Goal: Task Accomplishment & Management: Manage account settings

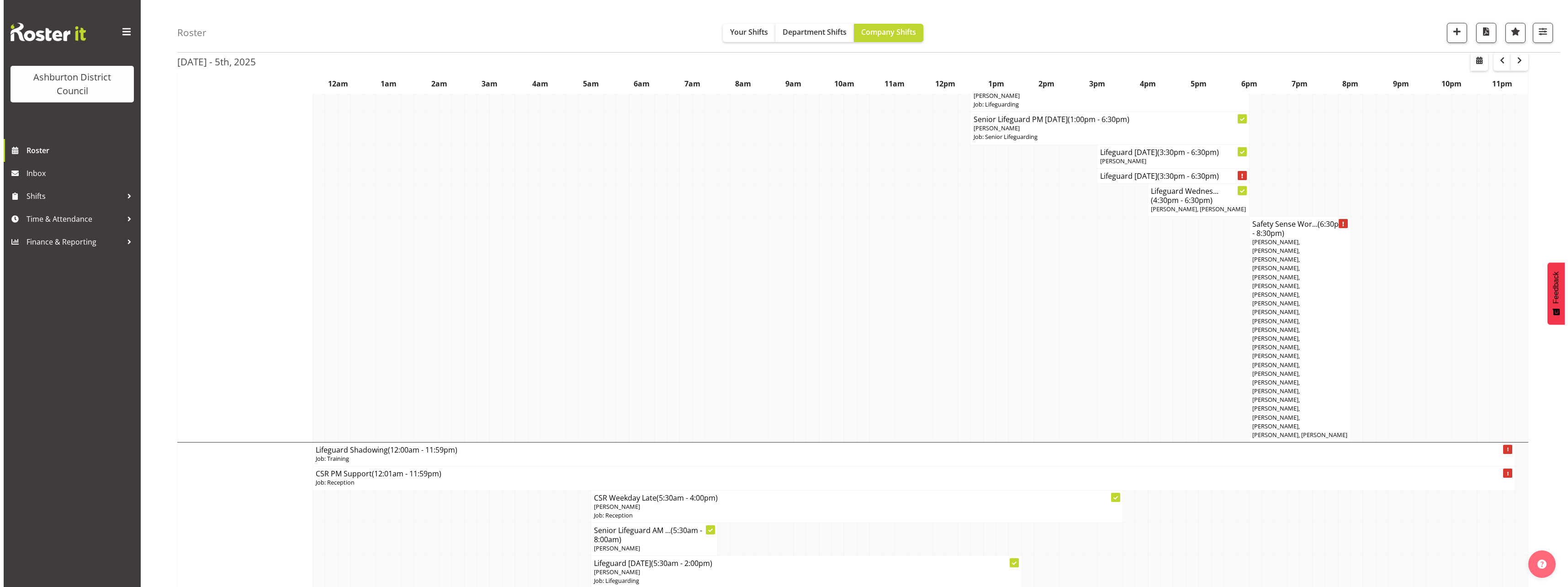
scroll to position [822, 0]
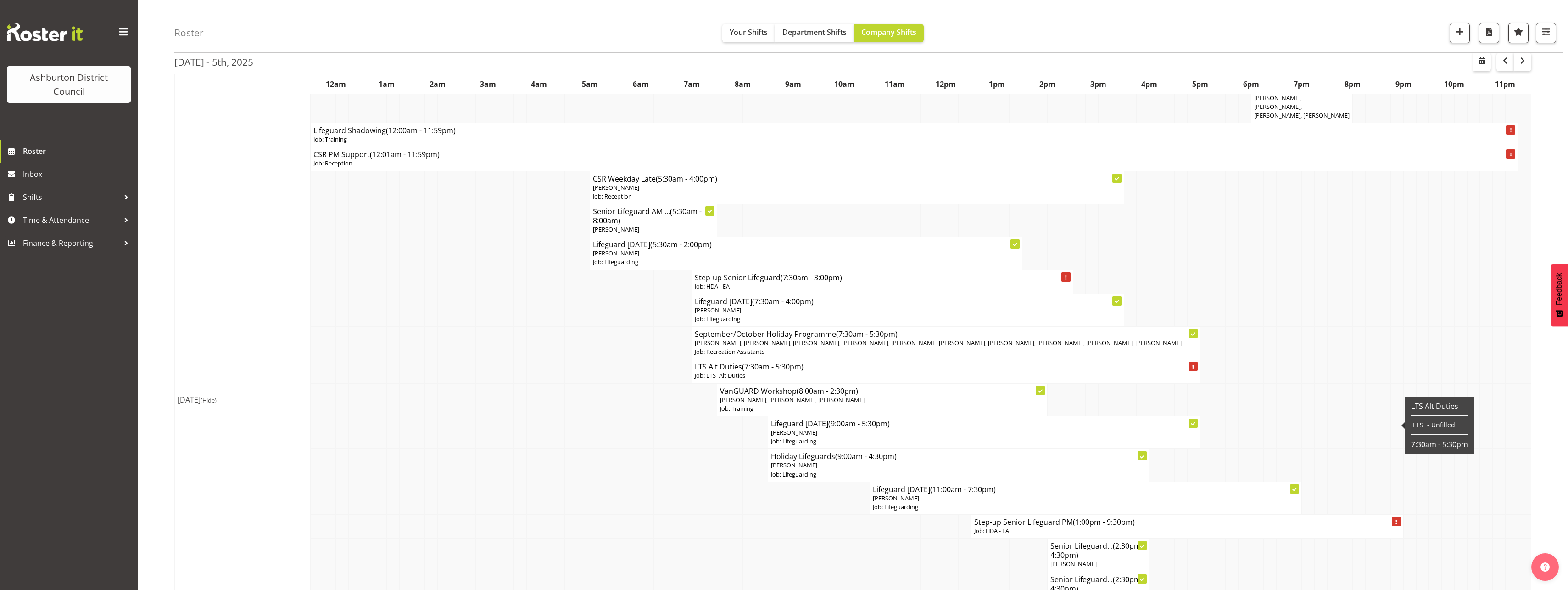
click at [1083, 526] on p "Job: HDA - EA" at bounding box center [1188, 530] width 427 height 9
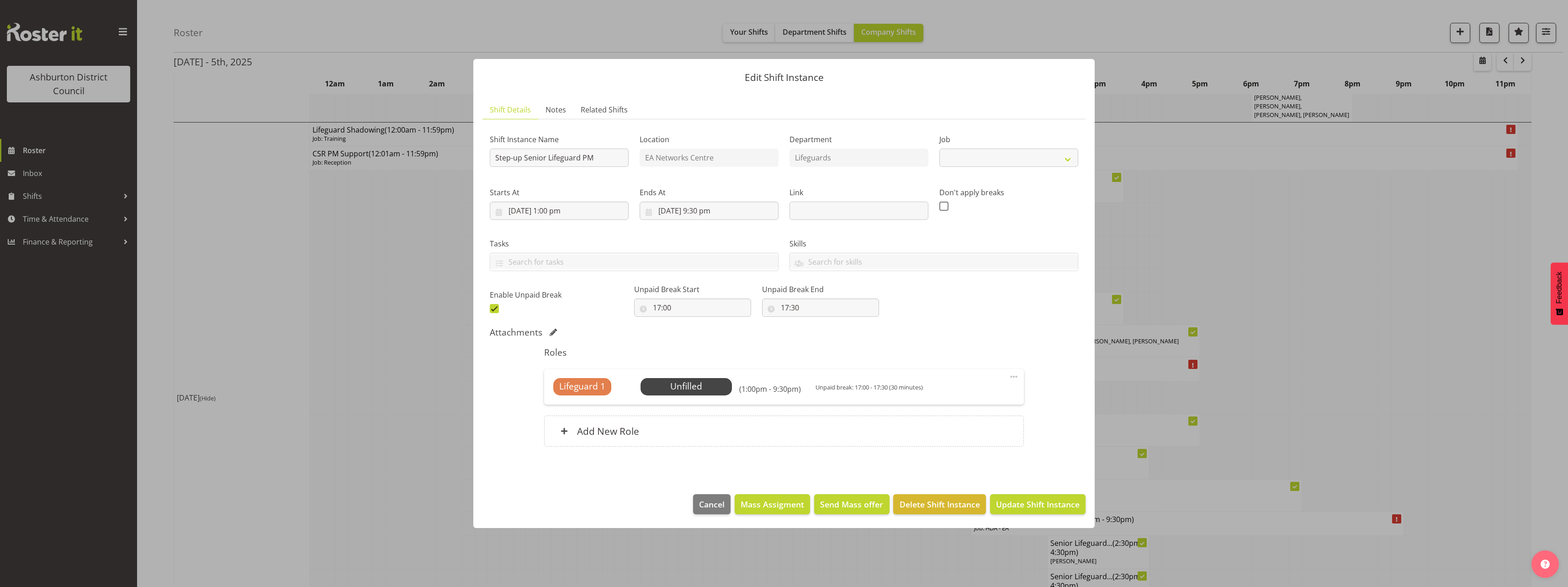
select select "34"
click at [665, 386] on span "Select Employee" at bounding box center [686, 386] width 68 height 13
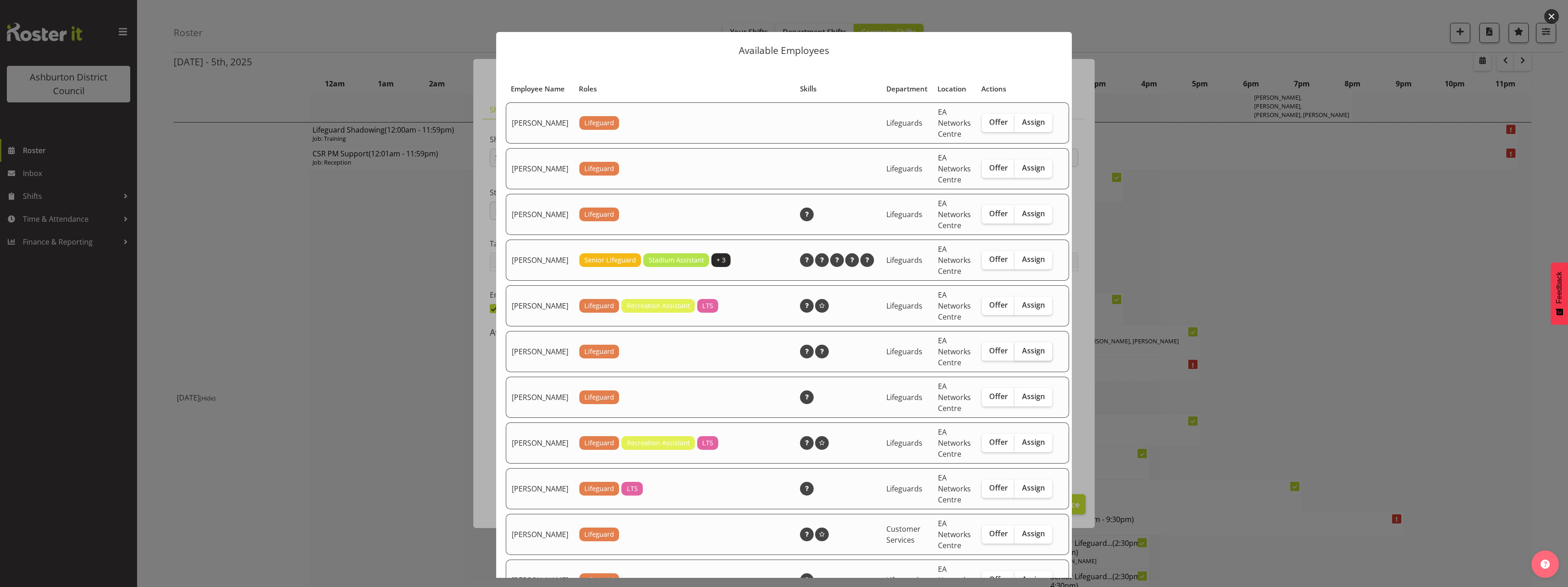
click at [1021, 360] on label "Assign" at bounding box center [1033, 351] width 38 height 19
click at [1020, 354] on input "Assign" at bounding box center [1017, 351] width 6 height 6
checkbox input "true"
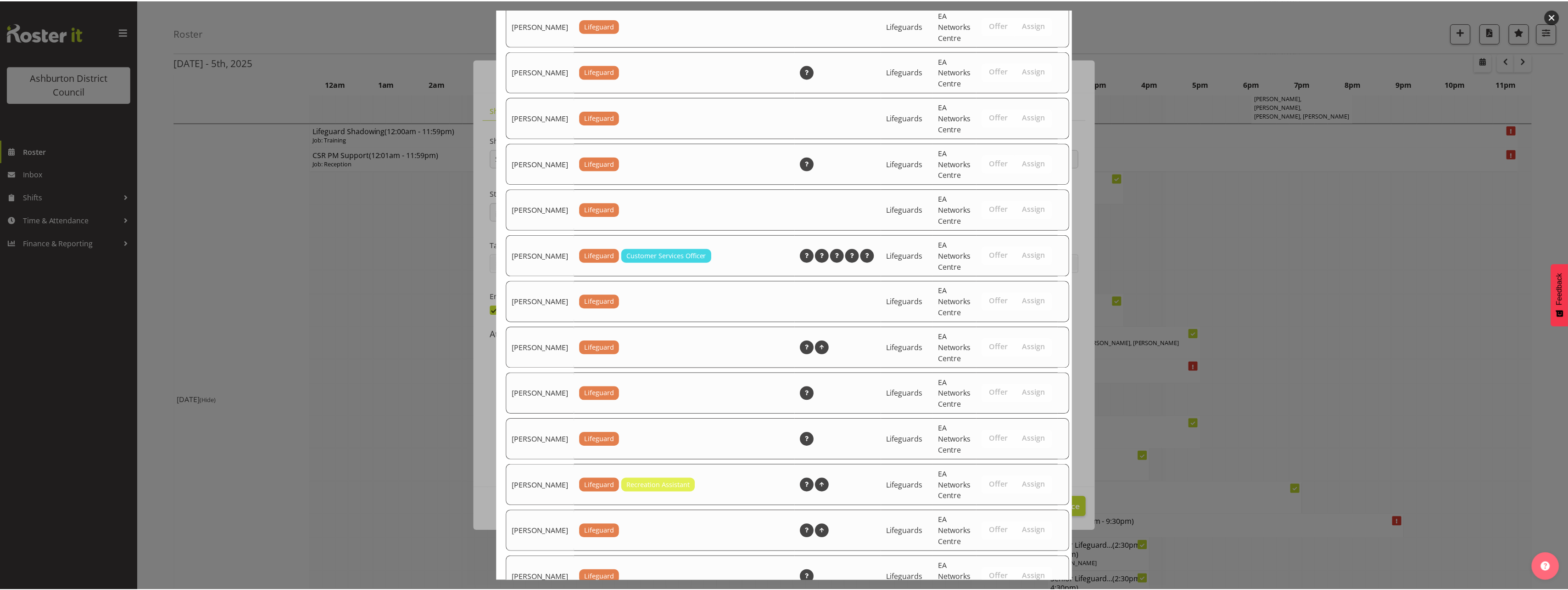
scroll to position [1101, 0]
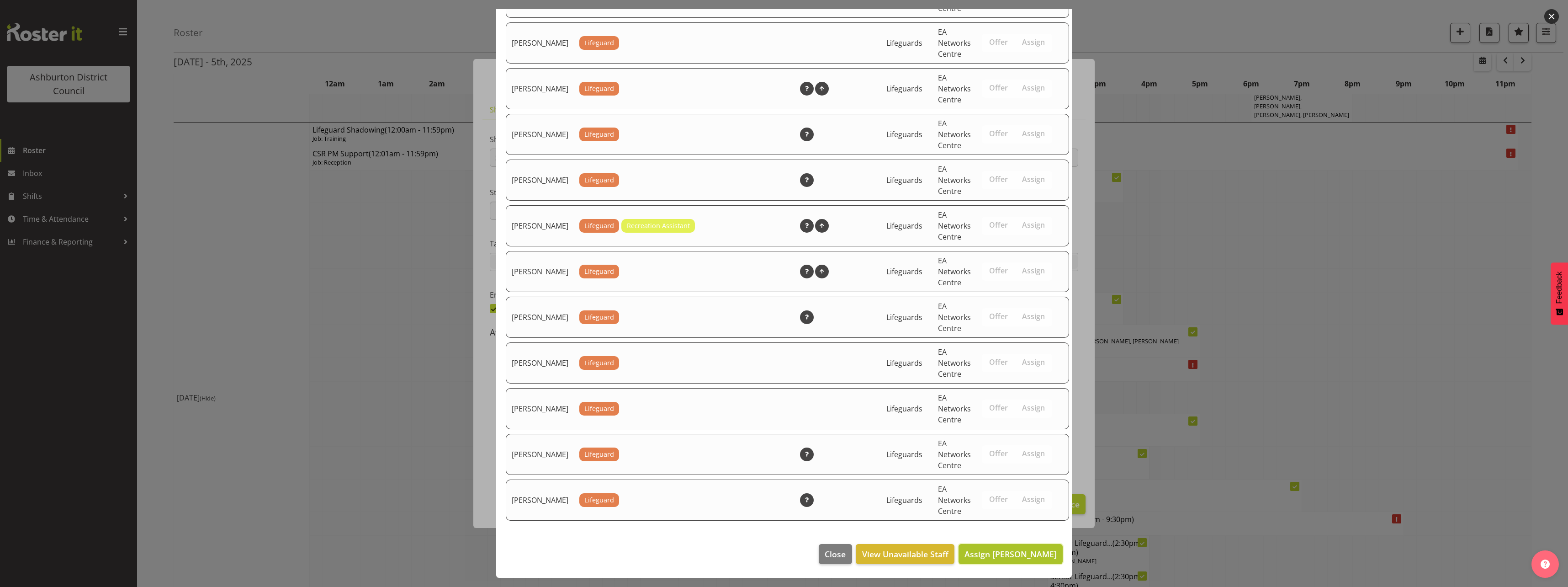
click at [1020, 555] on span "Assign [PERSON_NAME]" at bounding box center [1010, 554] width 92 height 11
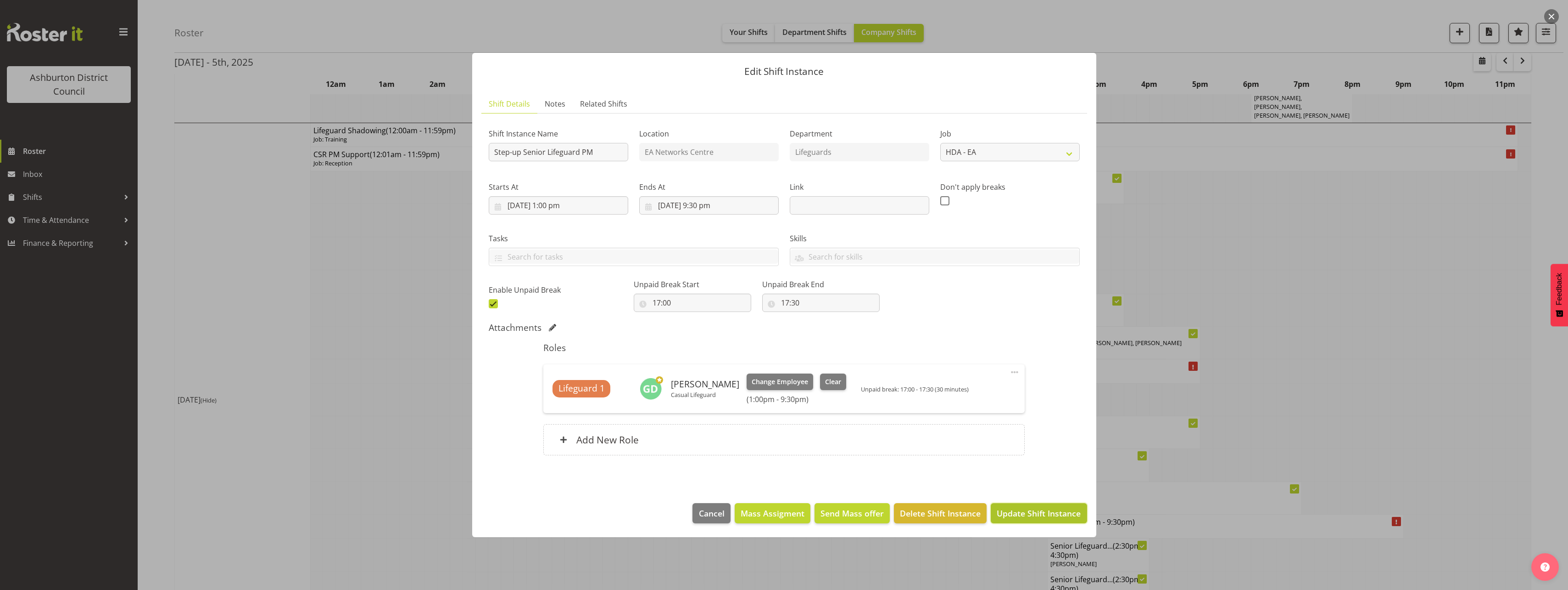
click at [1032, 511] on span "Update Shift Instance" at bounding box center [1039, 513] width 84 height 12
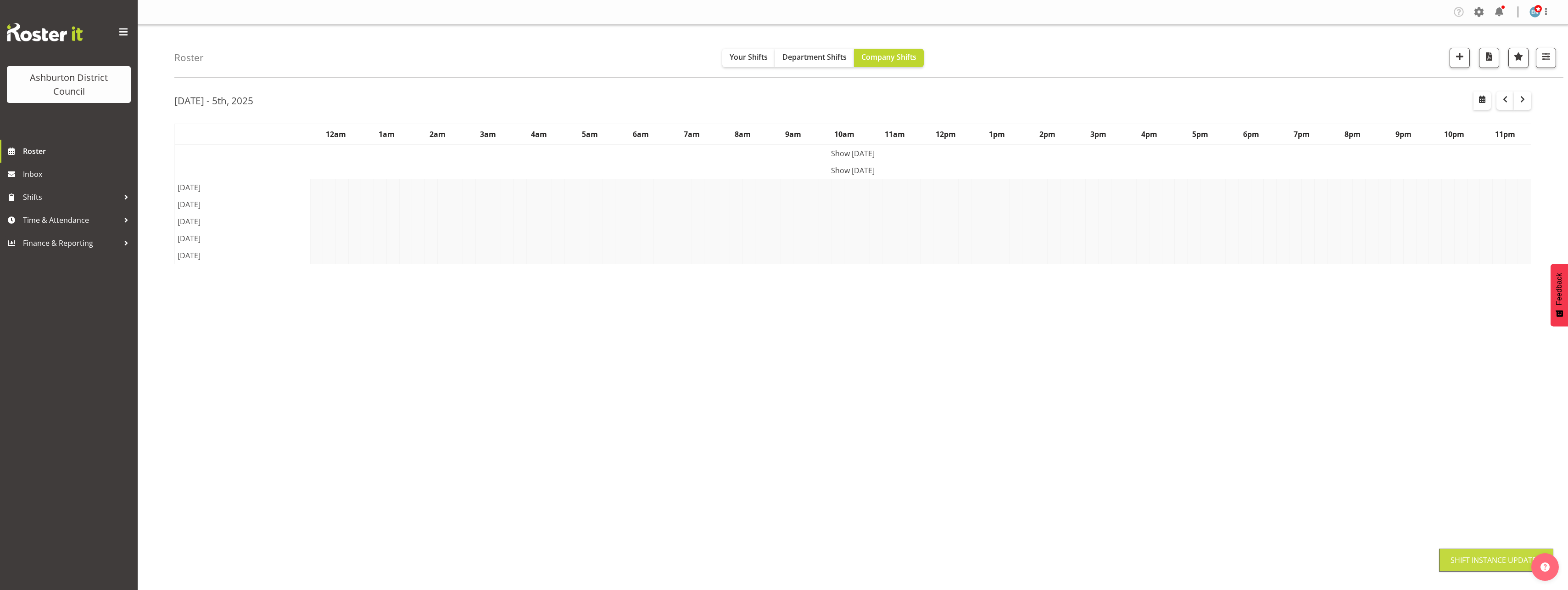
scroll to position [0, 0]
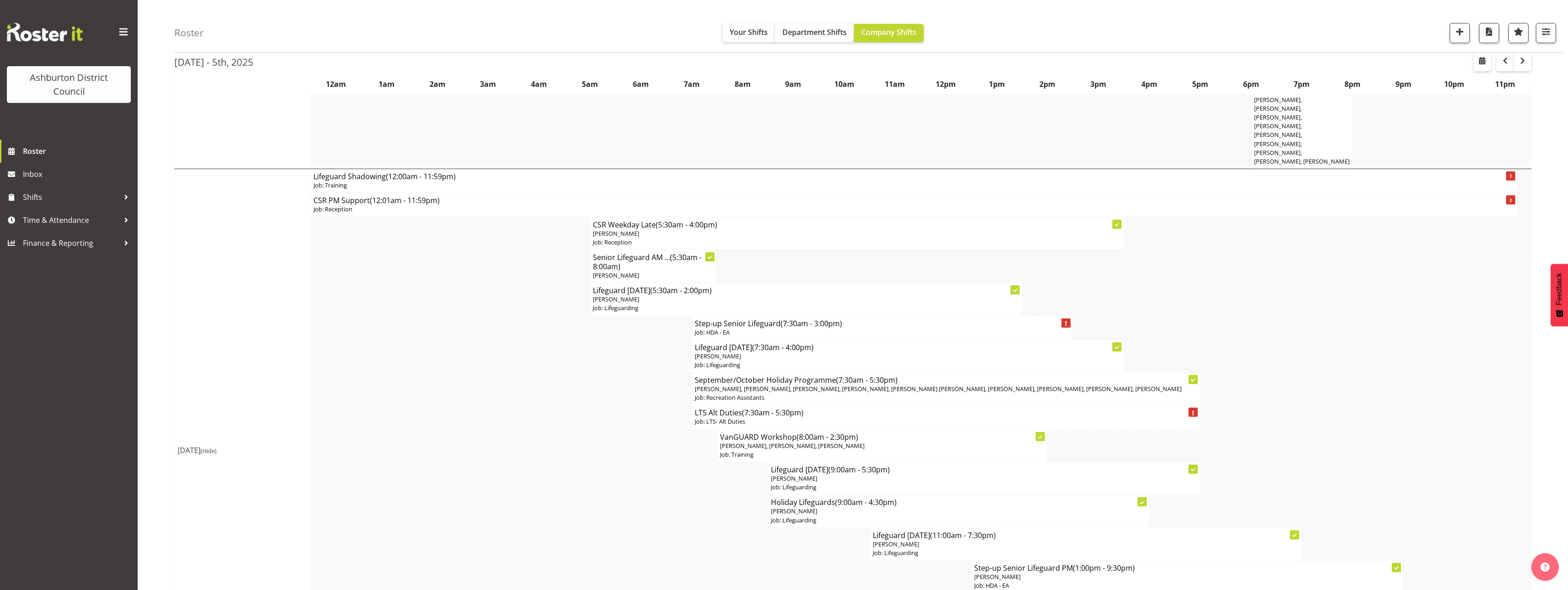
scroll to position [827, 0]
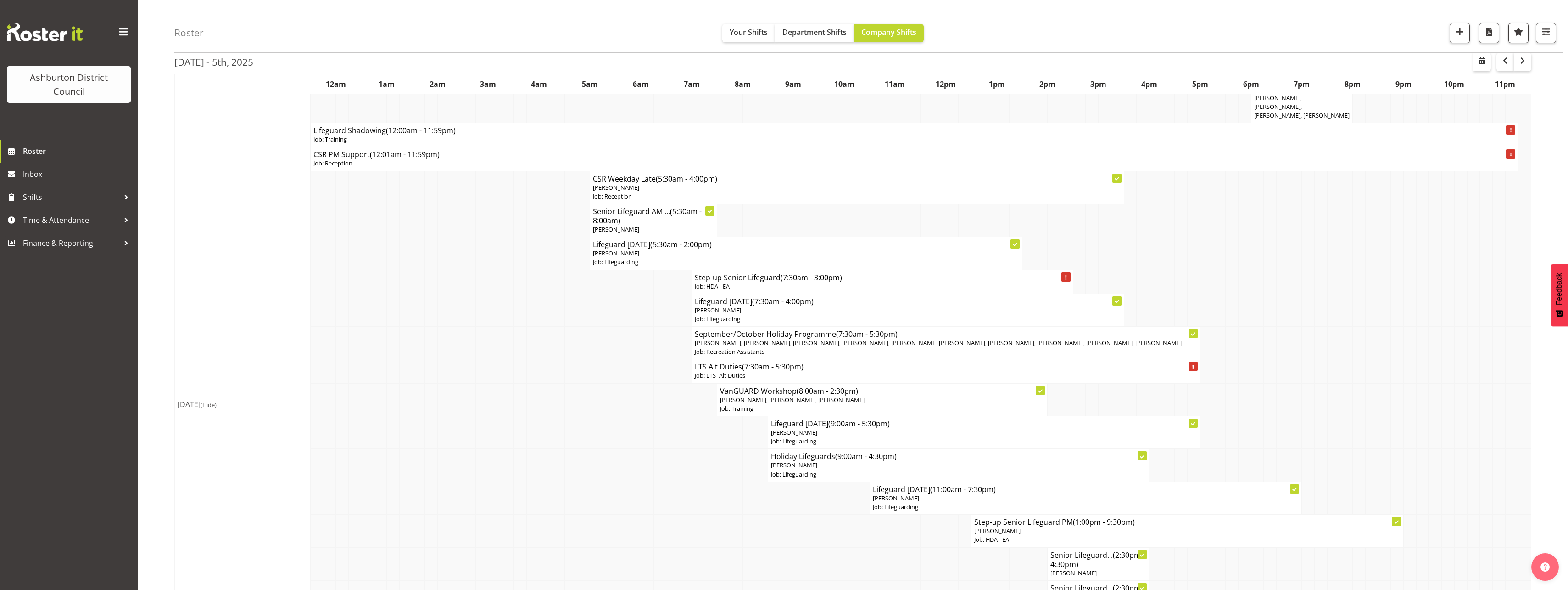
click at [809, 580] on td at bounding box center [813, 597] width 13 height 33
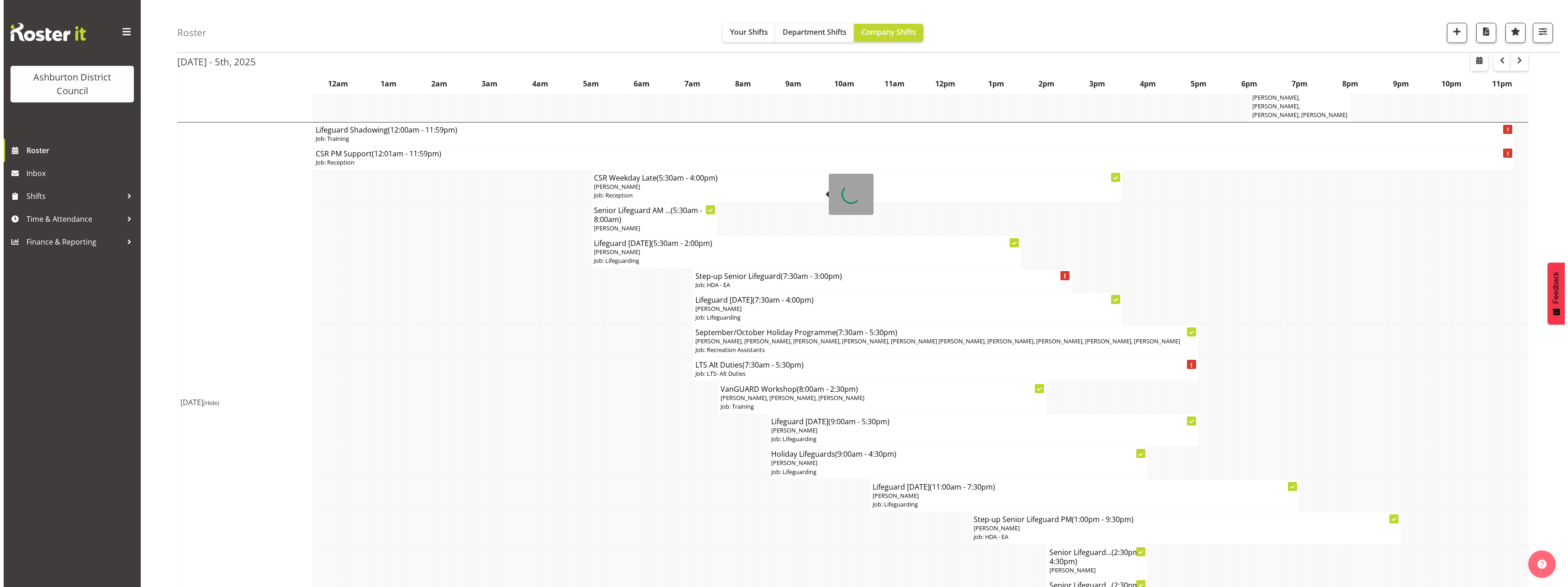
scroll to position [731, 0]
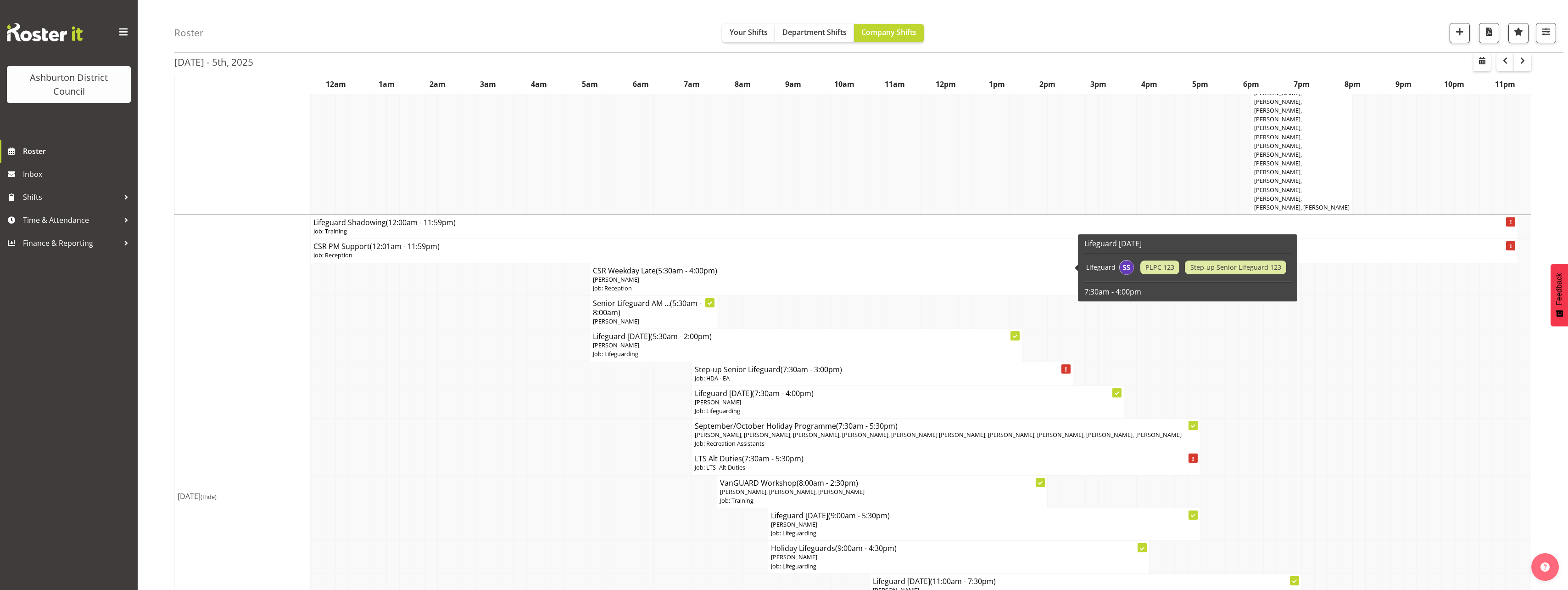
click at [770, 365] on h4 "Step-up Senior Lifeguard (7:30am - 3:00pm)" at bounding box center [883, 369] width 375 height 9
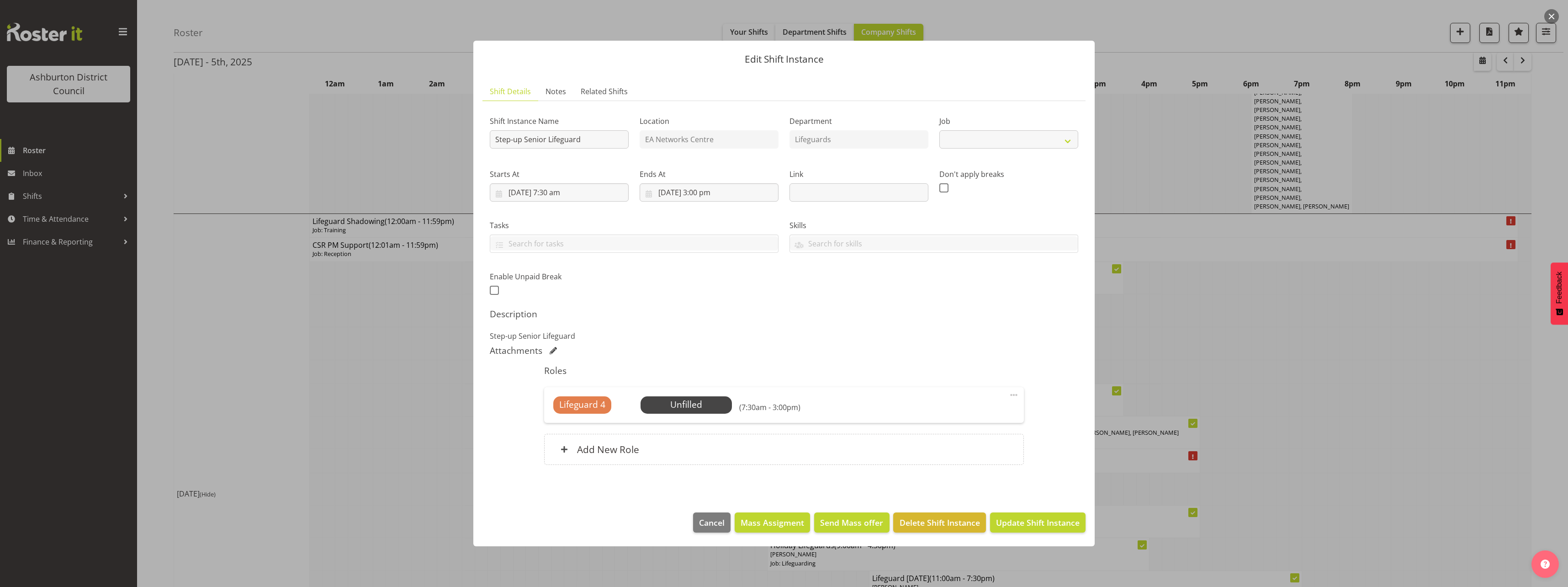
select select "34"
click at [690, 405] on span "Select Employee" at bounding box center [686, 405] width 68 height 13
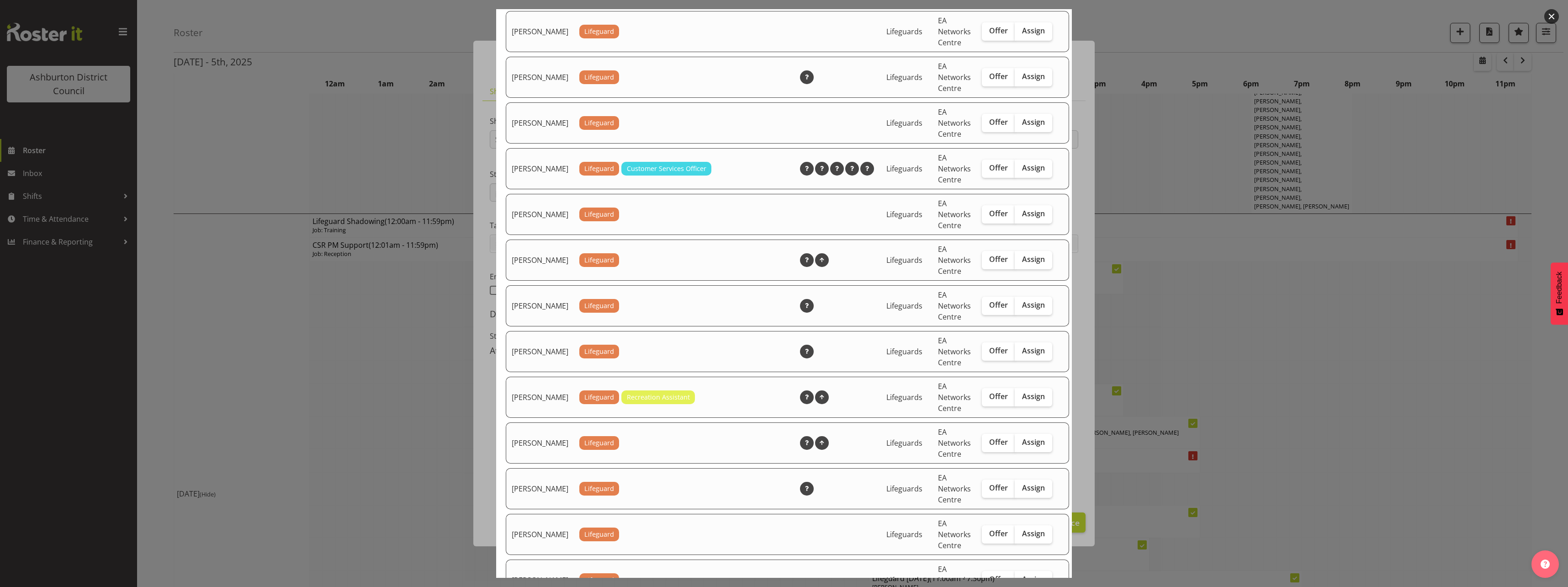
scroll to position [959, 0]
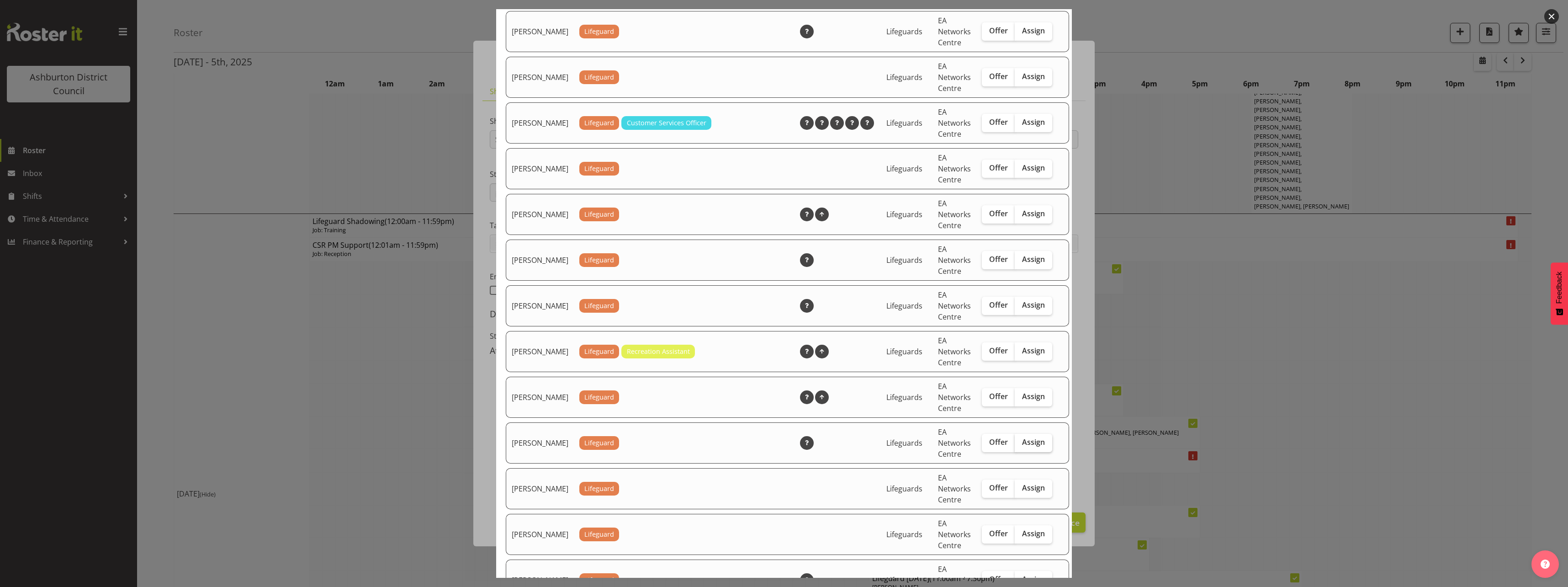
click at [1023, 446] on span "Assign" at bounding box center [1033, 442] width 23 height 9
click at [1020, 445] on input "Assign" at bounding box center [1017, 442] width 6 height 6
checkbox input "true"
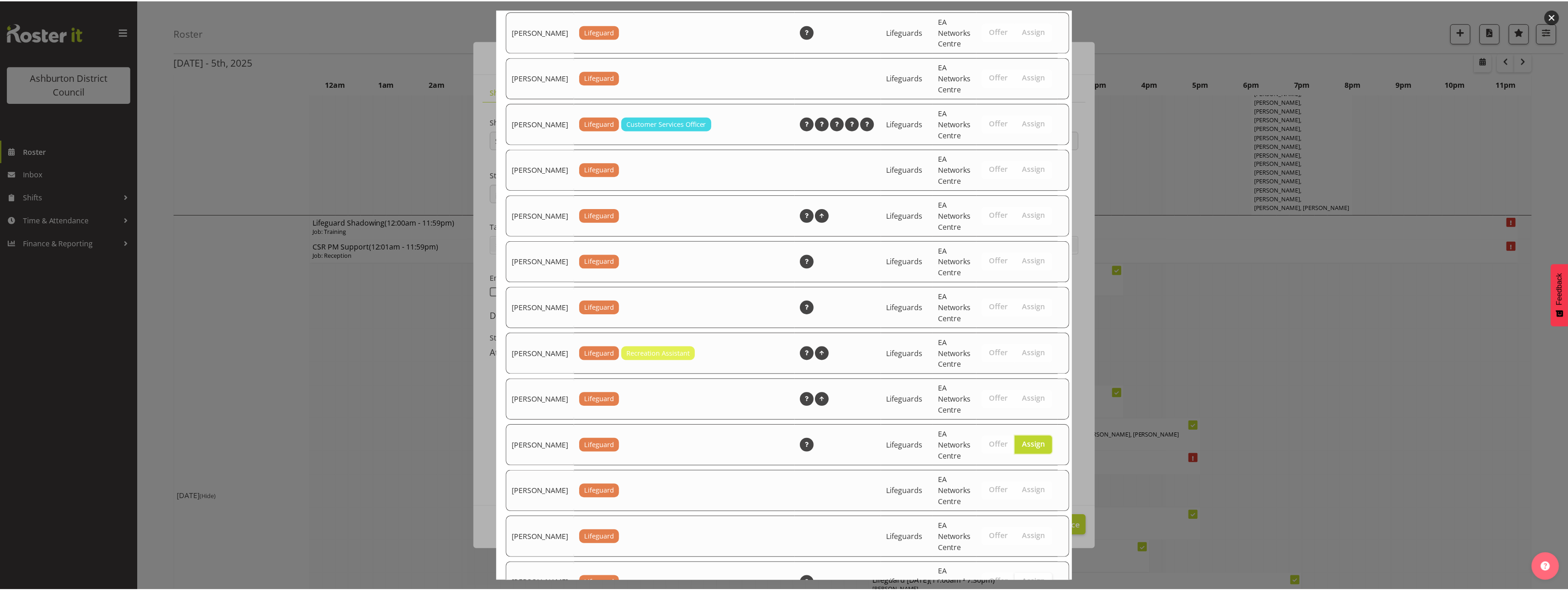
scroll to position [1101, 0]
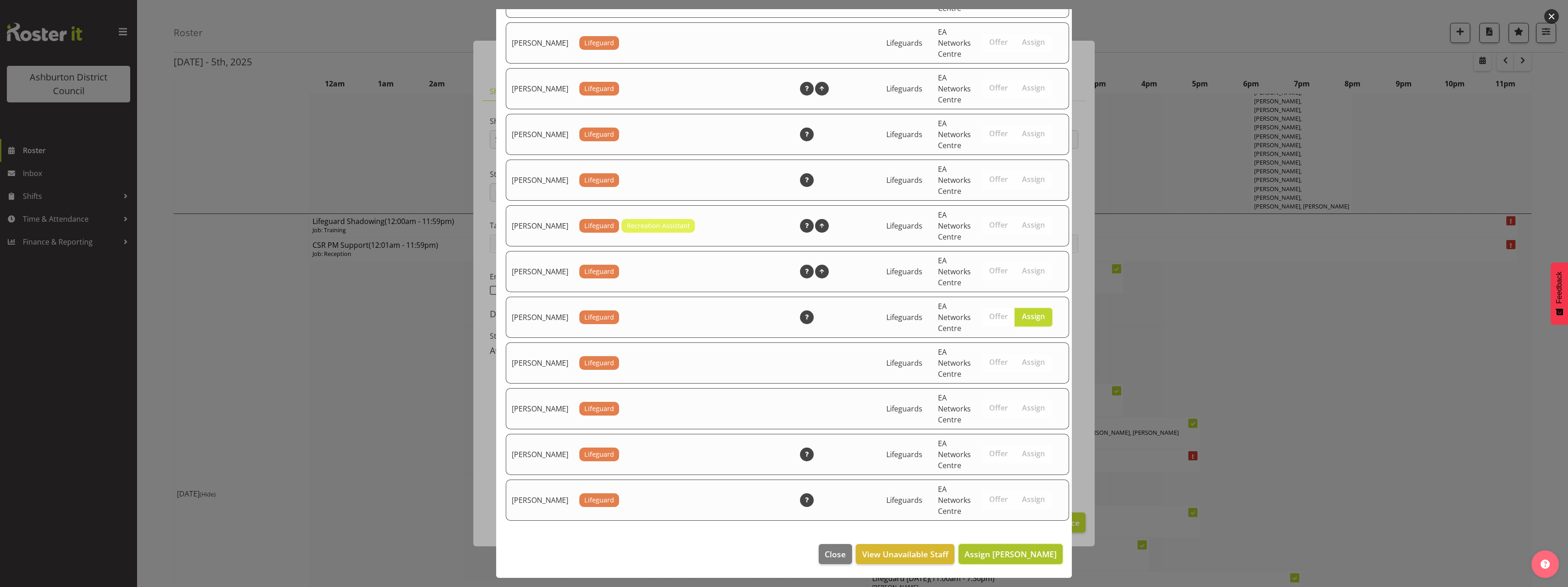
click at [1023, 554] on span "Assign [PERSON_NAME]" at bounding box center [1010, 554] width 92 height 11
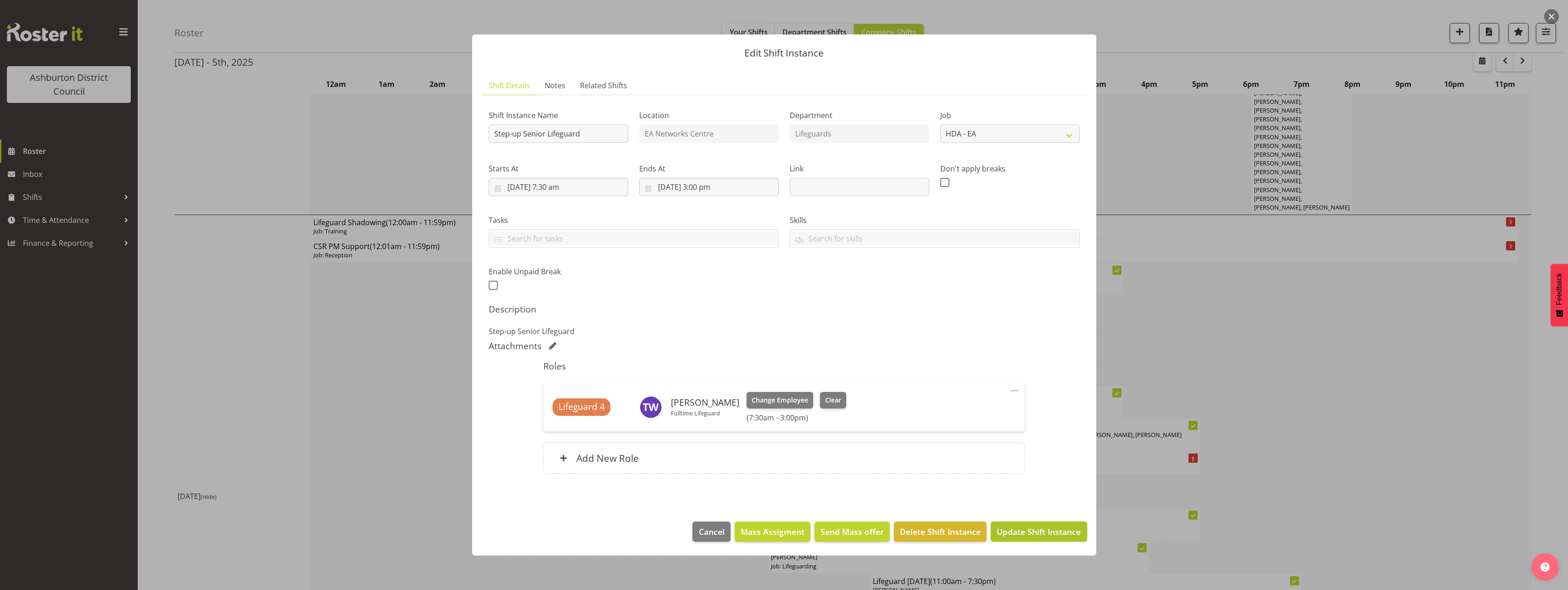
click at [1036, 528] on span "Update Shift Instance" at bounding box center [1039, 531] width 84 height 12
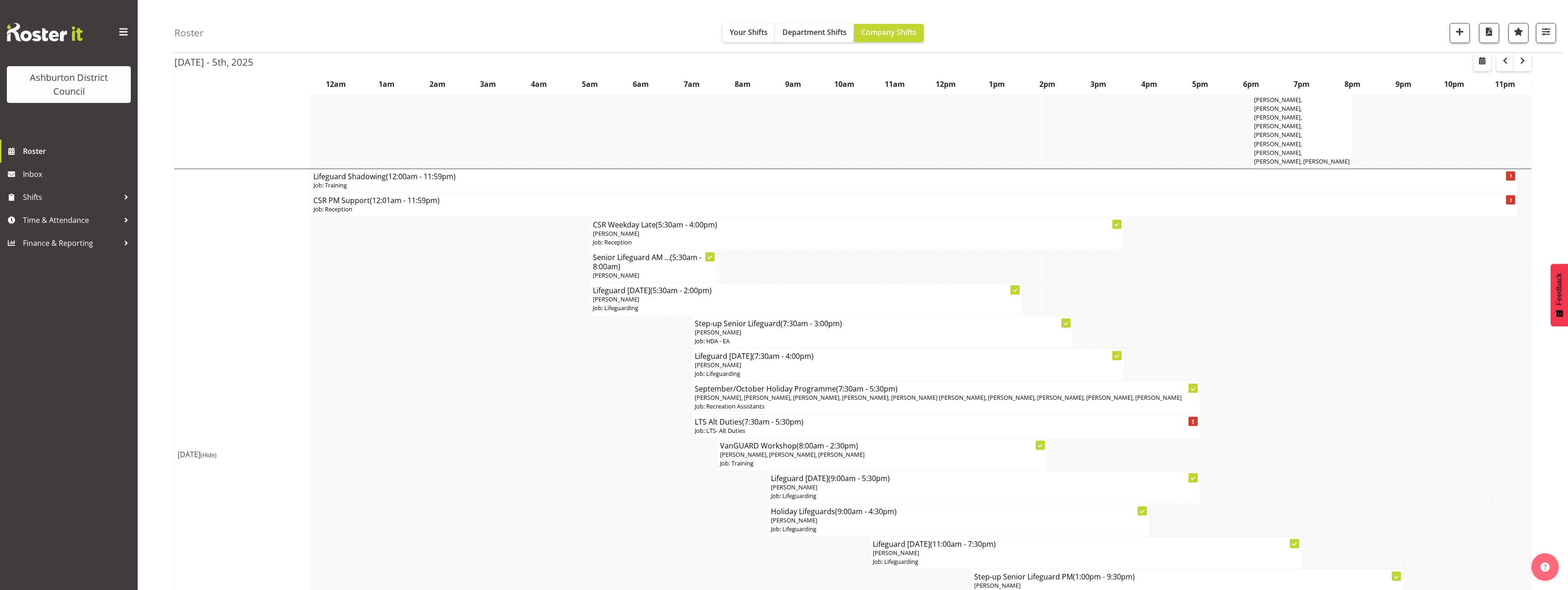
scroll to position [827, 0]
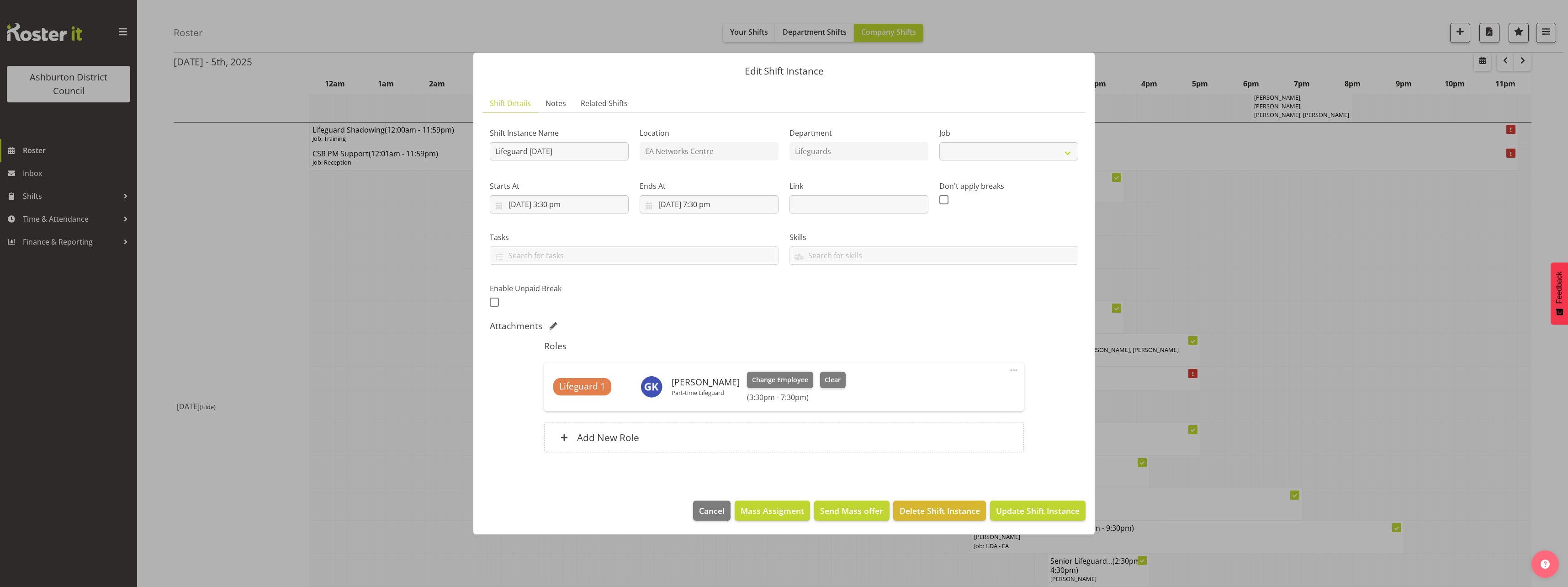
select select "38"
click at [343, 280] on div at bounding box center [784, 293] width 1568 height 587
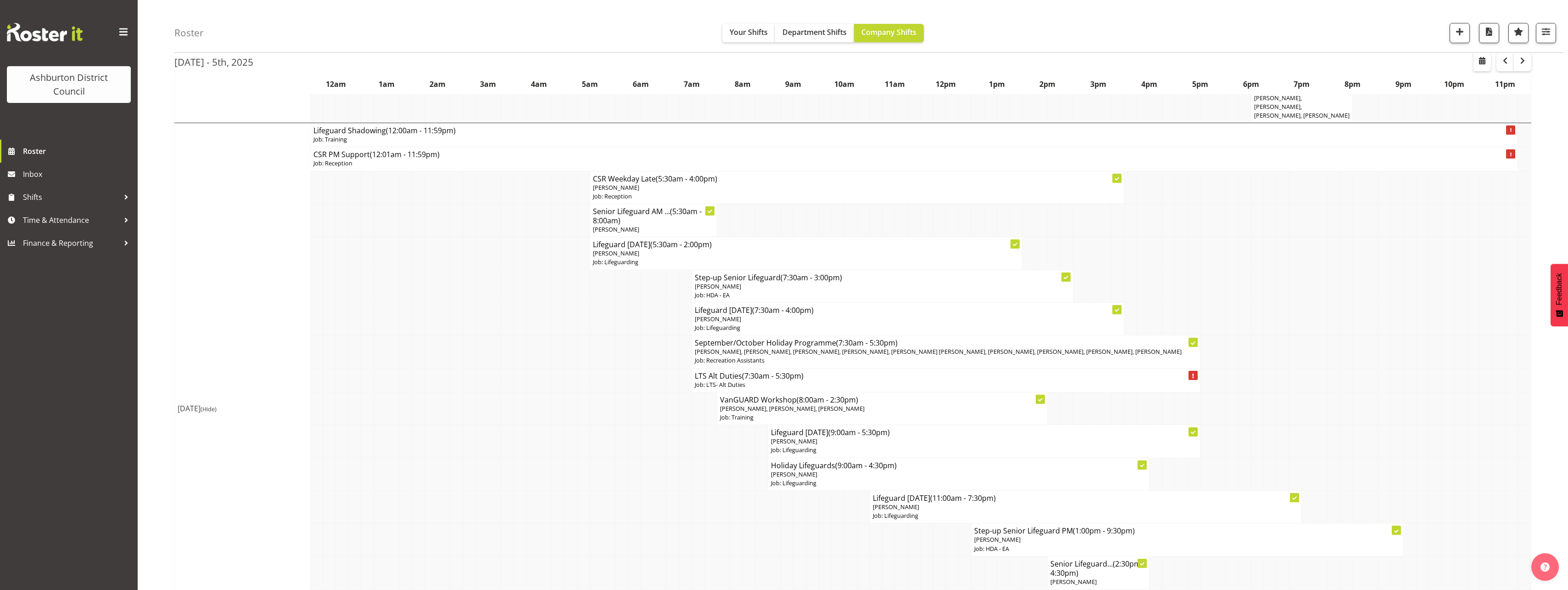
scroll to position [1010, 0]
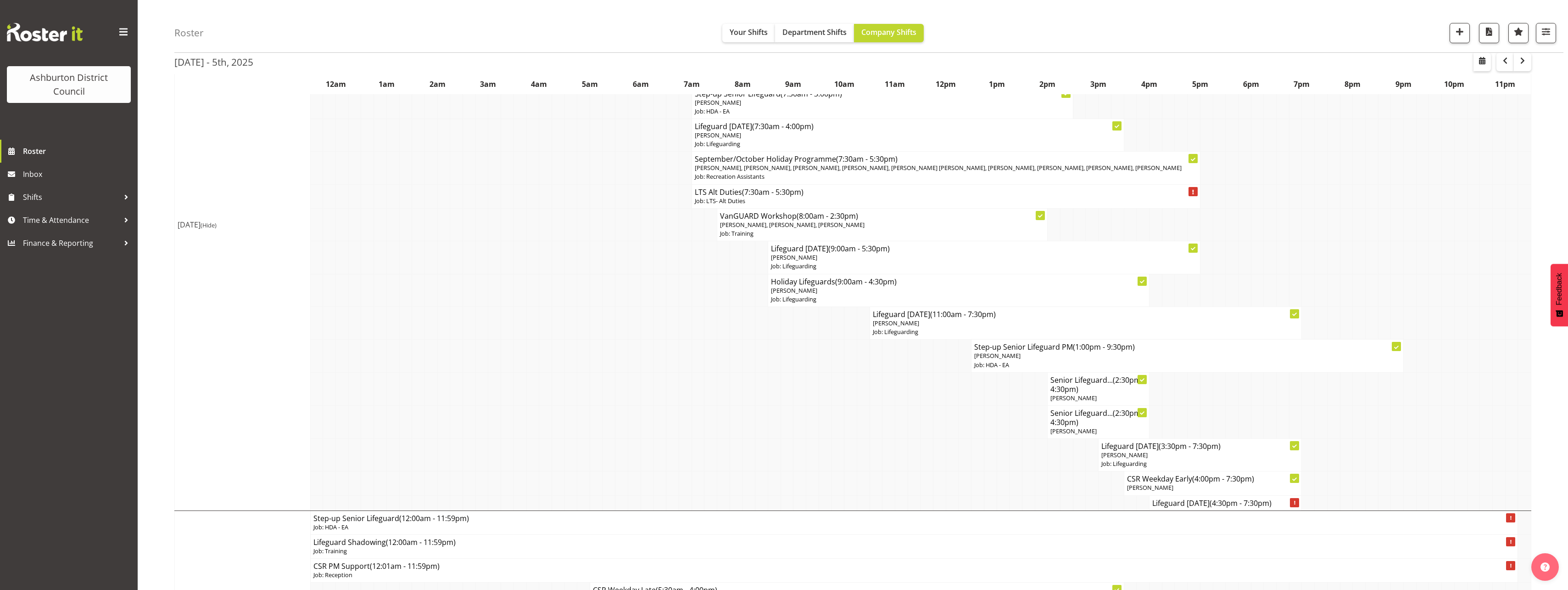
click at [347, 372] on td at bounding box center [342, 388] width 13 height 33
click at [152, 271] on div "Roster Your Shifts Department Shifts Company Shifts 1 Locations [GEOGRAPHIC_DAT…" at bounding box center [853, 452] width 1430 height 2875
click at [169, 262] on div "Roster Your Shifts Department Shifts Company Shifts 1 Locations [GEOGRAPHIC_DAT…" at bounding box center [853, 452] width 1430 height 2875
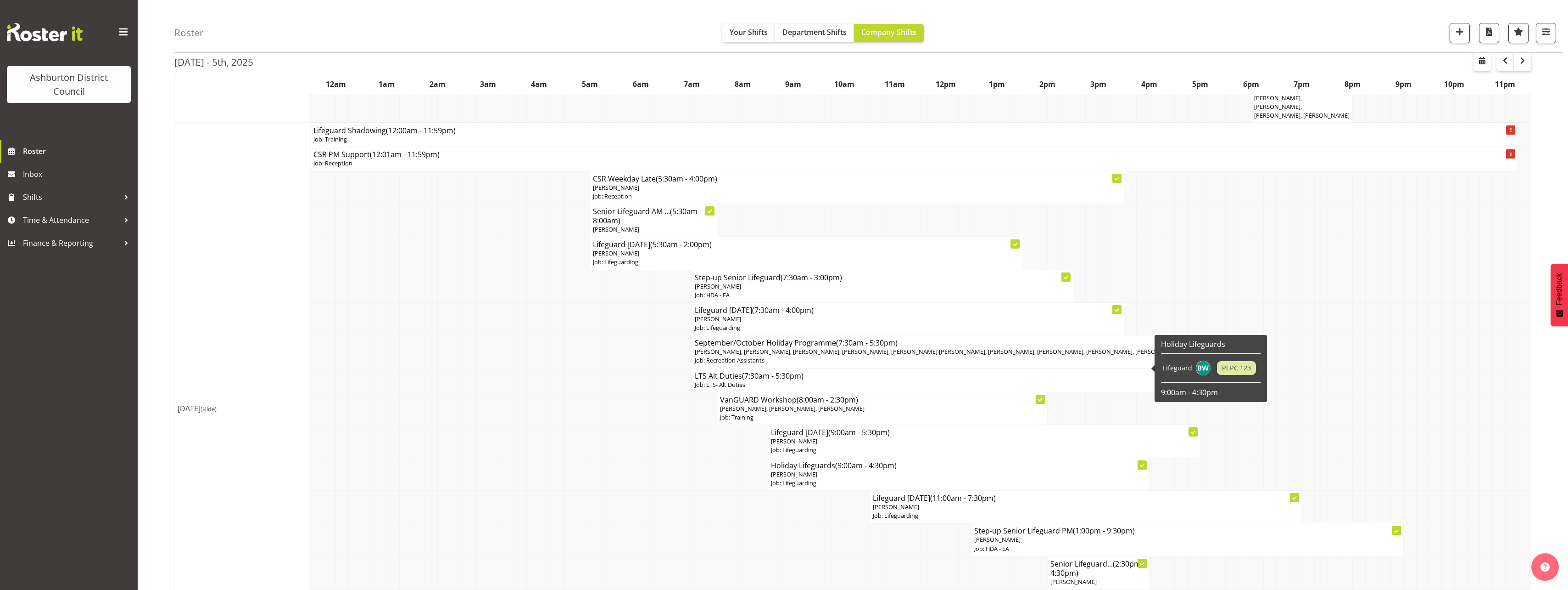
click at [903, 470] on p "[PERSON_NAME]" at bounding box center [958, 475] width 375 height 9
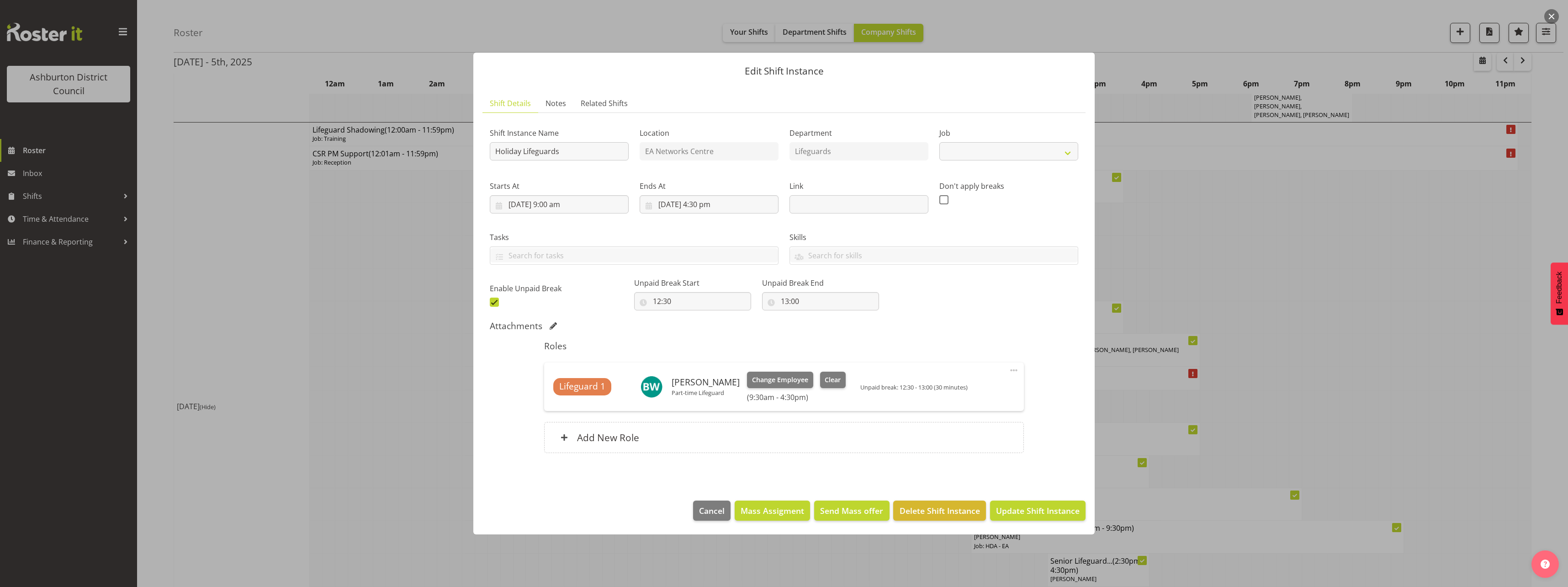
select select "38"
click at [388, 334] on div at bounding box center [784, 293] width 1568 height 587
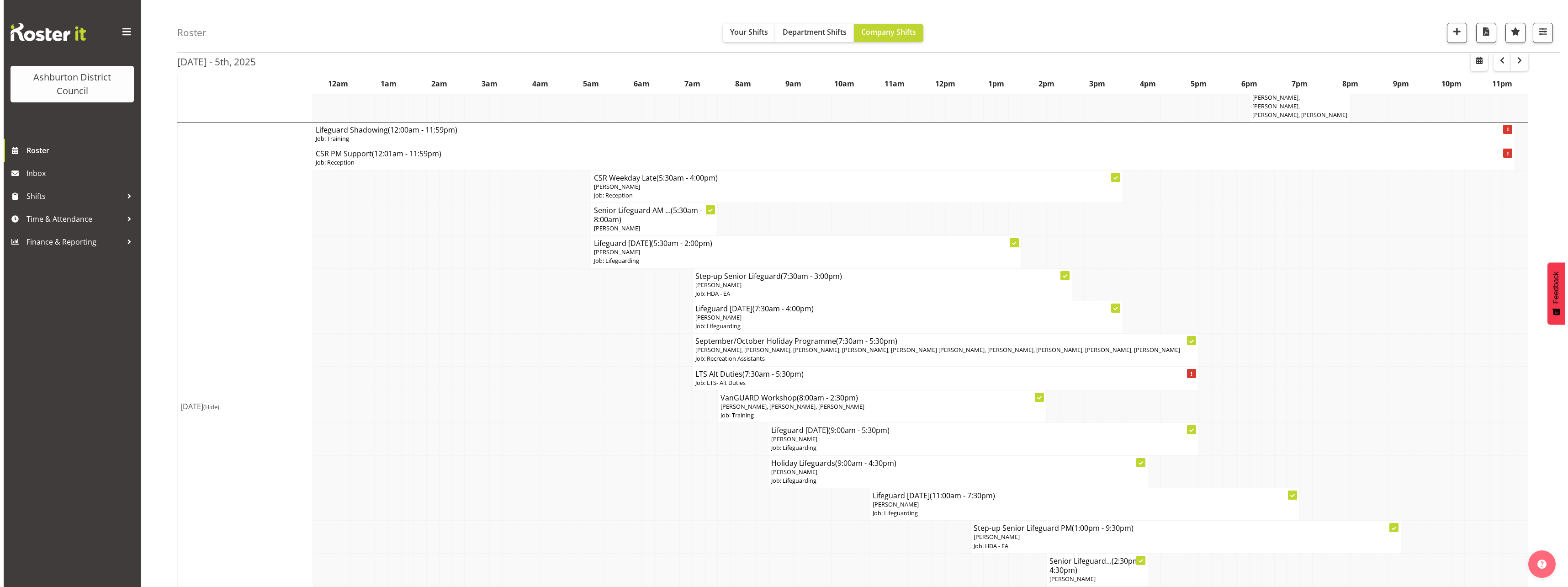
scroll to position [959, 0]
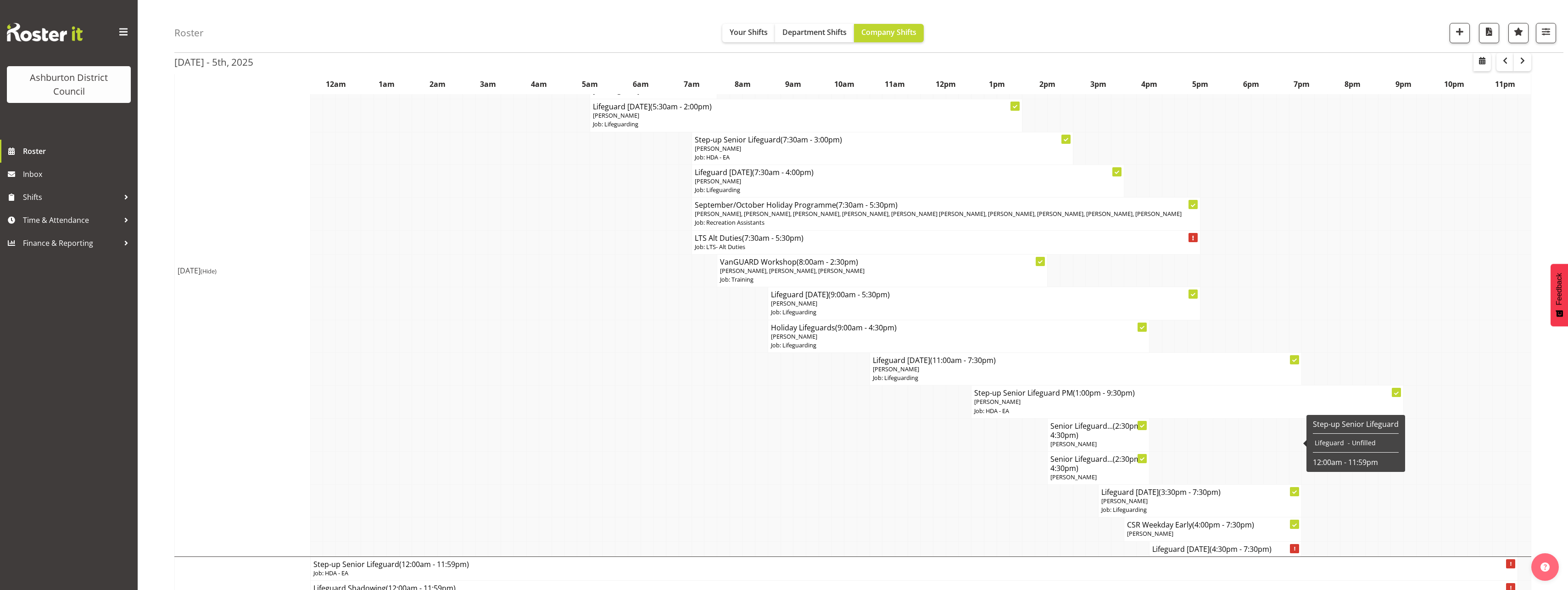
click at [1164, 545] on h4 "Lifeguard [DATE] (4:30pm - 7:30pm)" at bounding box center [1225, 549] width 146 height 9
select select
select select "9"
select select "2025"
select select "16"
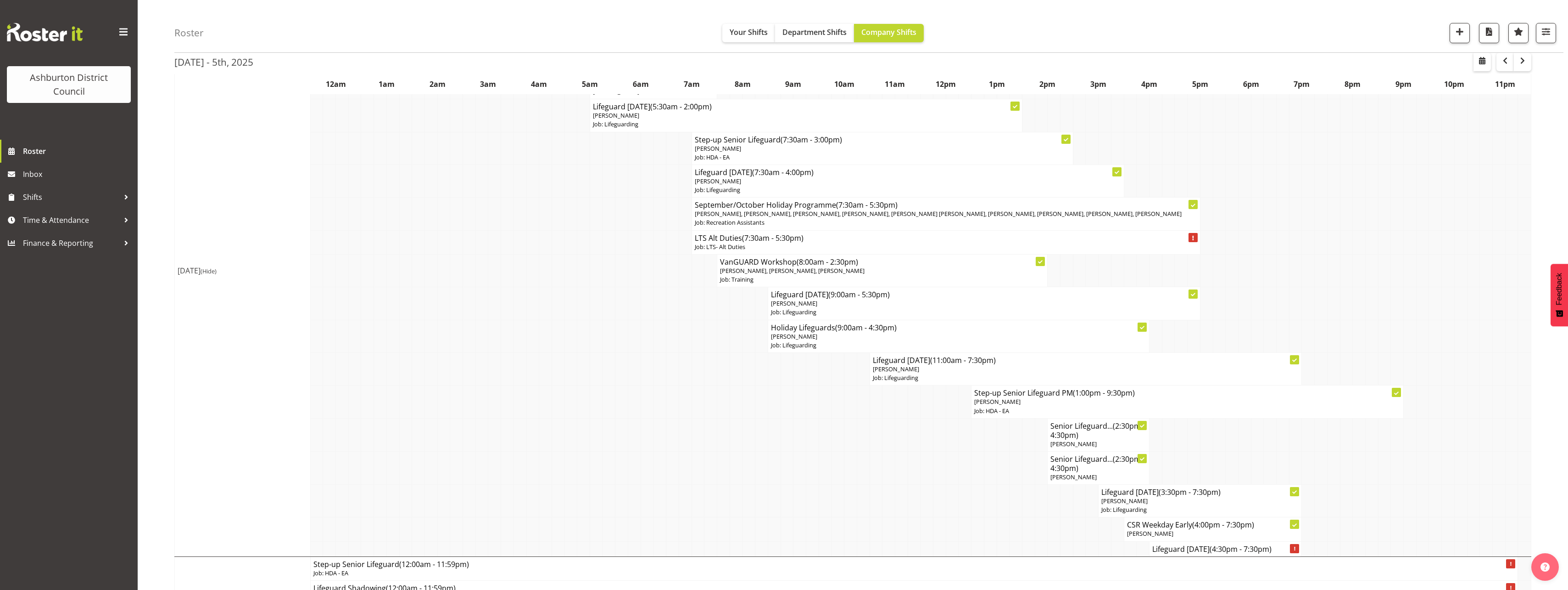
select select "30"
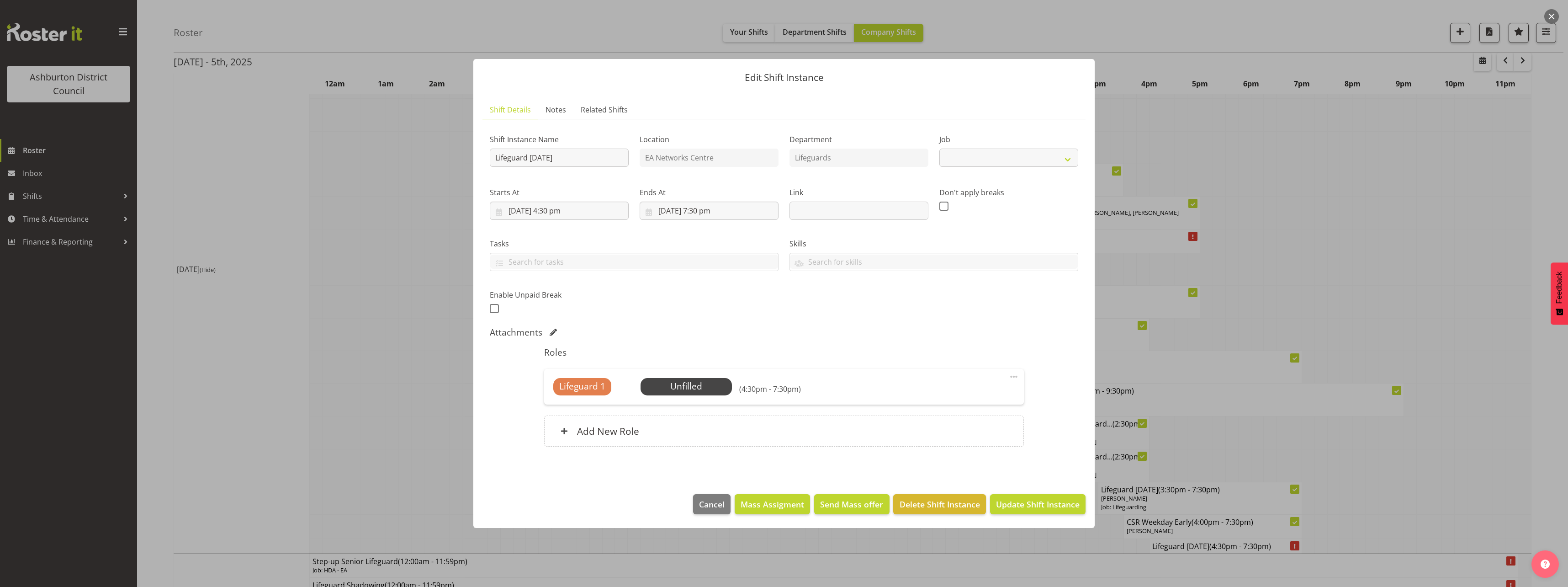
select select "38"
click at [556, 207] on input "[DATE] 4:30 pm" at bounding box center [559, 210] width 139 height 19
click at [553, 402] on select "00 01 02 03 04 05 06 07 08 09 10 11 12 13 14 15 16 17 18 19 20 21 22 23" at bounding box center [559, 405] width 21 height 19
select select "15"
click at [549, 396] on select "00 01 02 03 04 05 06 07 08 09 10 11 12 13 14 15 16 17 18 19 20 21 22 23" at bounding box center [559, 405] width 21 height 19
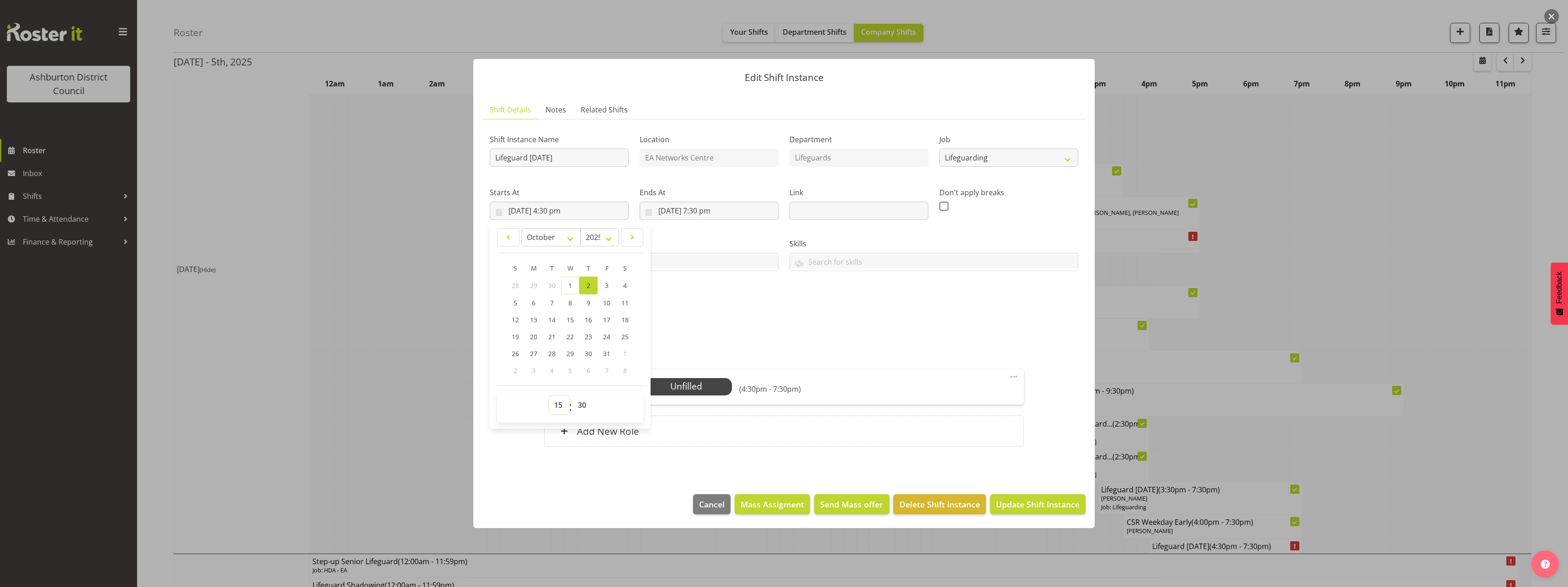
type input "[DATE] 3:30 pm"
click at [815, 309] on div "Shift Instance Name Lifeguard [DATE] Location EA Networks Centre Department Lif…" at bounding box center [784, 221] width 599 height 200
click at [1023, 507] on span "Update Shift Instance" at bounding box center [1037, 504] width 84 height 12
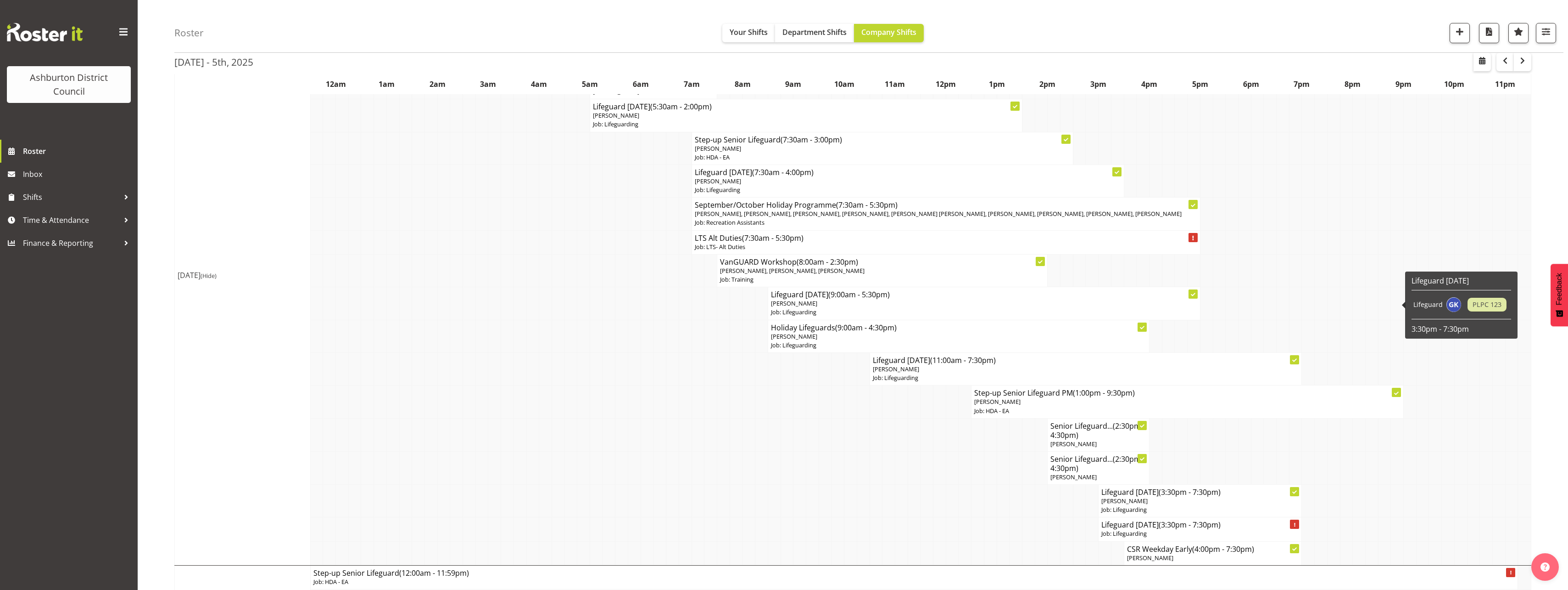
click at [169, 256] on div "Roster Your Shifts Department Shifts Company Shifts 1 Locations [GEOGRAPHIC_DAT…" at bounding box center [853, 502] width 1430 height 2884
click at [169, 187] on div "Roster Your Shifts Department Shifts Company Shifts 1 Locations [GEOGRAPHIC_DAT…" at bounding box center [853, 502] width 1430 height 2884
click at [146, 214] on div "Roster Your Shifts Department Shifts Company Shifts 1 Locations [GEOGRAPHIC_DAT…" at bounding box center [853, 502] width 1430 height 2884
click at [161, 161] on div "Roster Your Shifts Department Shifts Company Shifts 1 Locations [GEOGRAPHIC_DAT…" at bounding box center [853, 502] width 1430 height 2884
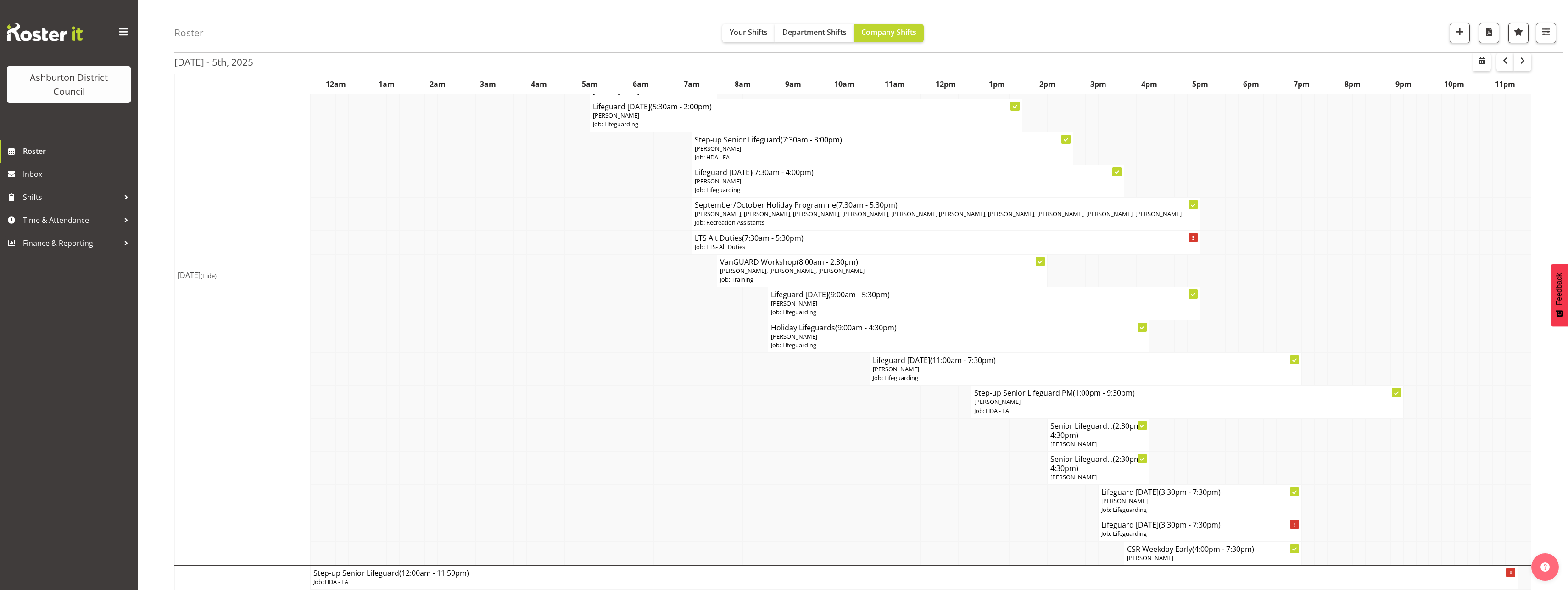
scroll to position [919, 0]
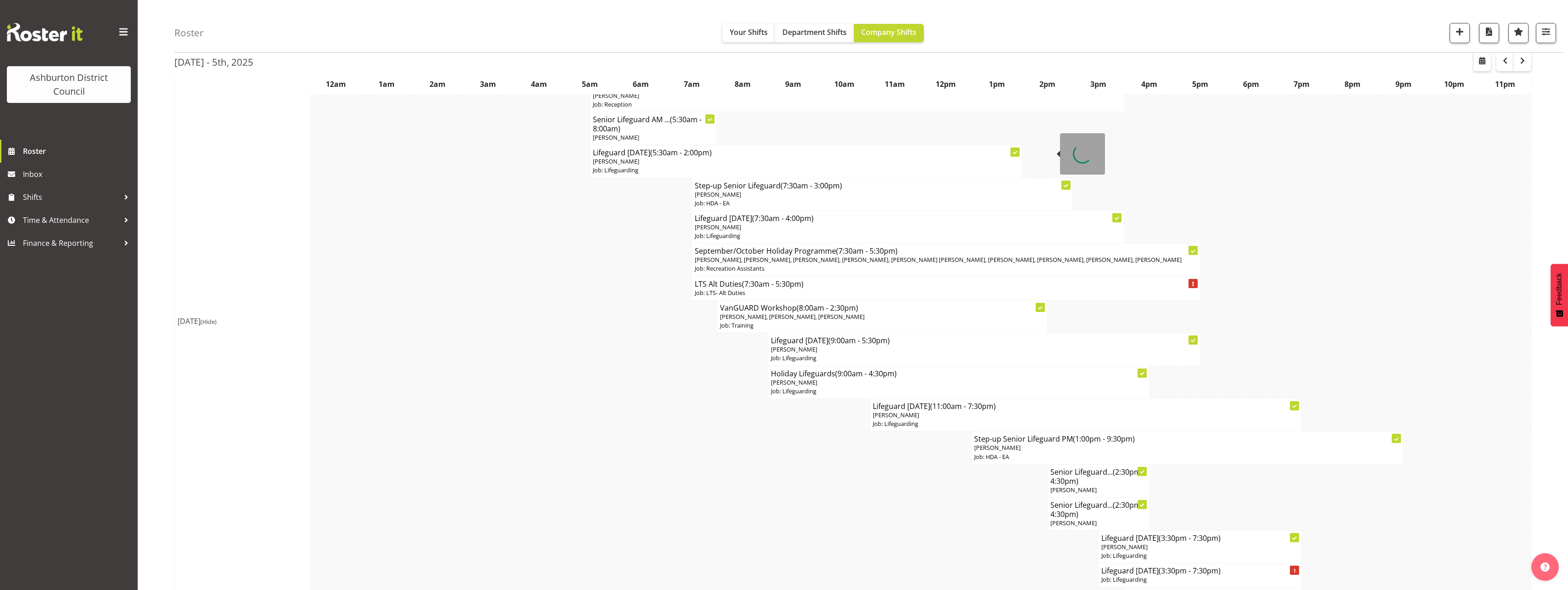
click at [558, 33] on div "Roster Your Shifts Department Shifts Company Shifts 1 Locations [GEOGRAPHIC_DAT…" at bounding box center [869, 26] width 1390 height 53
click at [160, 115] on div "Roster Your Shifts Department Shifts Company Shifts 1 Locations [GEOGRAPHIC_DAT…" at bounding box center [853, 548] width 1430 height 2884
